Goal: Information Seeking & Learning: Learn about a topic

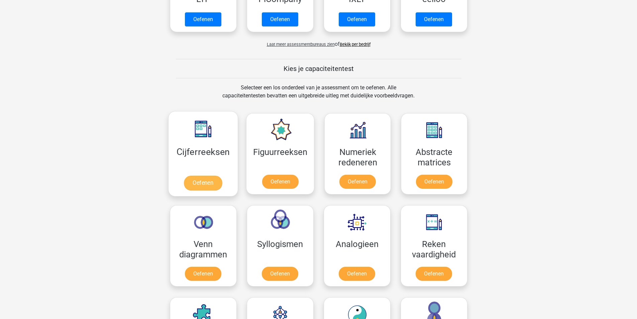
scroll to position [268, 0]
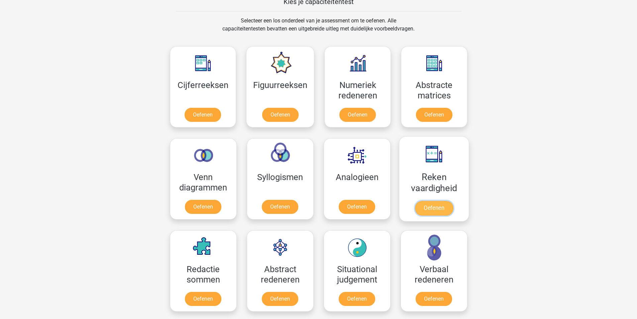
click at [433, 208] on link "Oefenen" at bounding box center [434, 208] width 38 height 15
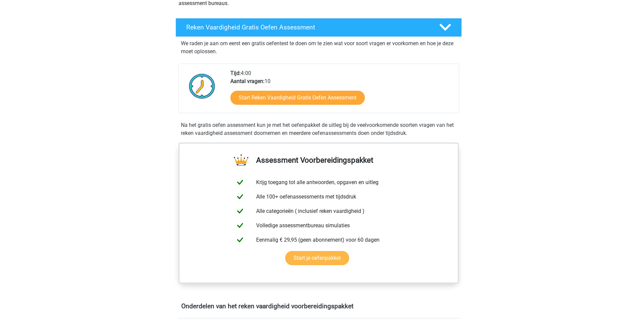
scroll to position [167, 0]
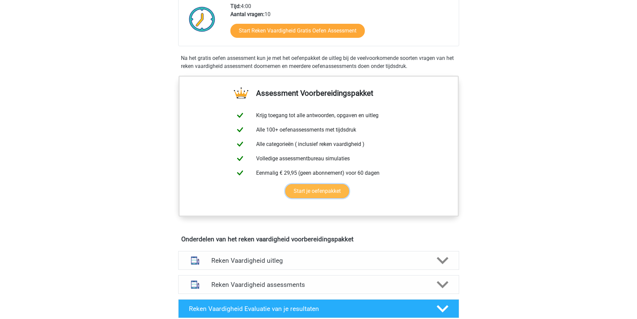
click at [310, 192] on link "Start je oefenpakket" at bounding box center [317, 191] width 64 height 14
drag, startPoint x: 186, startPoint y: 82, endPoint x: 182, endPoint y: 69, distance: 13.6
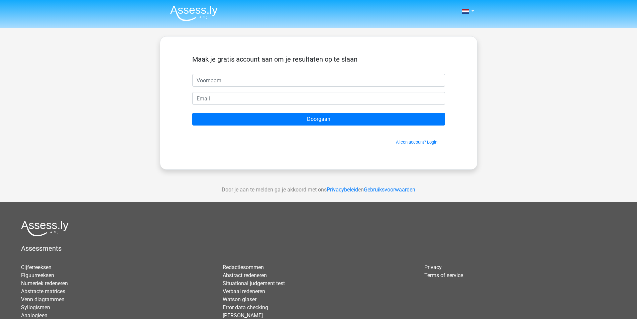
drag, startPoint x: 206, startPoint y: 80, endPoint x: 205, endPoint y: 71, distance: 9.1
